Goal: Task Accomplishment & Management: Use online tool/utility

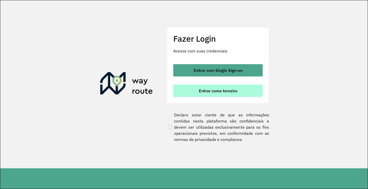
click at [221, 93] on span "Entrar como terceiro" at bounding box center [218, 91] width 39 height 4
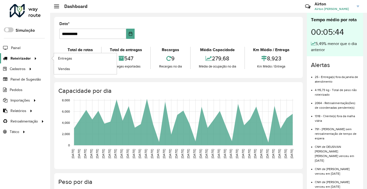
click at [19, 60] on span "Roteirizador" at bounding box center [20, 58] width 20 height 5
click at [20, 57] on span "Roteirizador" at bounding box center [20, 58] width 20 height 5
click at [69, 59] on span "Entregas" at bounding box center [65, 58] width 15 height 5
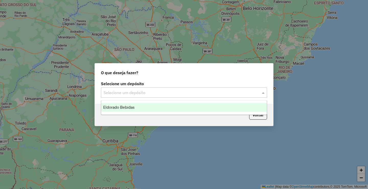
click at [262, 95] on span at bounding box center [264, 93] width 6 height 6
click at [128, 109] on span "Eldorado Bebidas" at bounding box center [118, 107] width 31 height 4
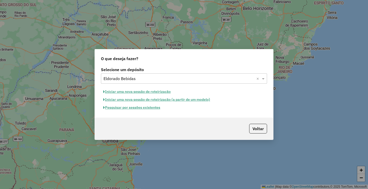
click at [144, 107] on button "Pesquisar por sessões existentes" at bounding box center [132, 108] width 62 height 8
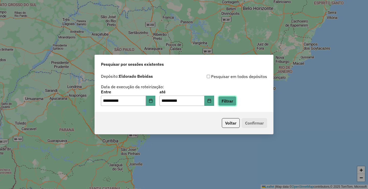
click at [236, 103] on button "Filtrar" at bounding box center [227, 101] width 18 height 10
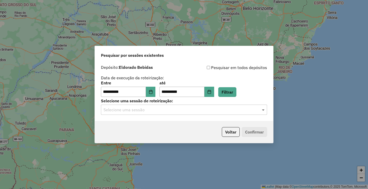
click at [264, 110] on span at bounding box center [264, 110] width 6 height 6
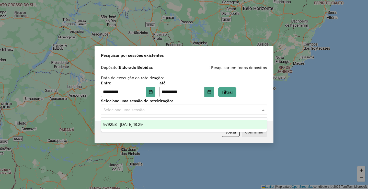
click at [143, 125] on span "979253 - 14/08/2025 18:29" at bounding box center [122, 124] width 39 height 4
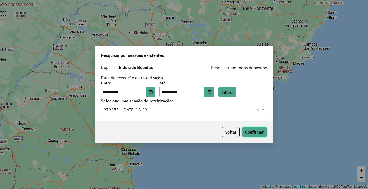
click at [254, 131] on button "Confirmar" at bounding box center [254, 132] width 25 height 10
click at [263, 131] on button "Confirmar" at bounding box center [254, 132] width 25 height 10
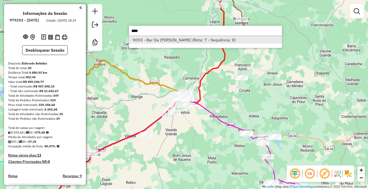
type input "****"
click at [181, 43] on li "9093 - Bar Da [PERSON_NAME] (Rota: 7 - Sequência: 8)" at bounding box center [205, 40] width 153 height 8
select select "**********"
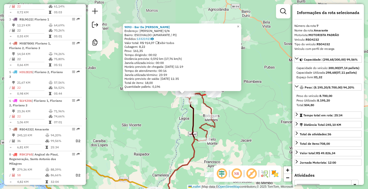
scroll to position [363, 0]
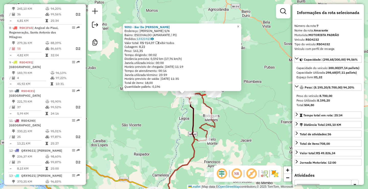
click at [114, 69] on div "9093 - Bar Da [PERSON_NAME]: [PERSON_NAME] S/N Bairro: ESCOVALDO (AMARANTE / PI…" at bounding box center [184, 94] width 368 height 189
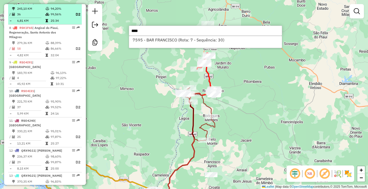
type input "****"
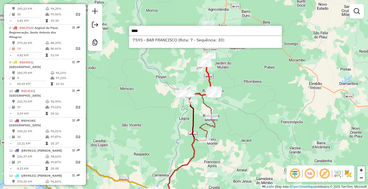
click at [169, 64] on div "Janela de atendimento Grade de atendimento Capacidade Transportadoras Veículos …" at bounding box center [184, 94] width 368 height 189
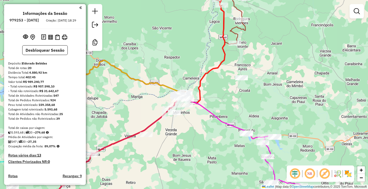
click at [260, 44] on div "Janela de atendimento Grade de atendimento Capacidade Transportadoras Veículos …" at bounding box center [184, 94] width 368 height 189
